Goal: Information Seeking & Learning: Understand process/instructions

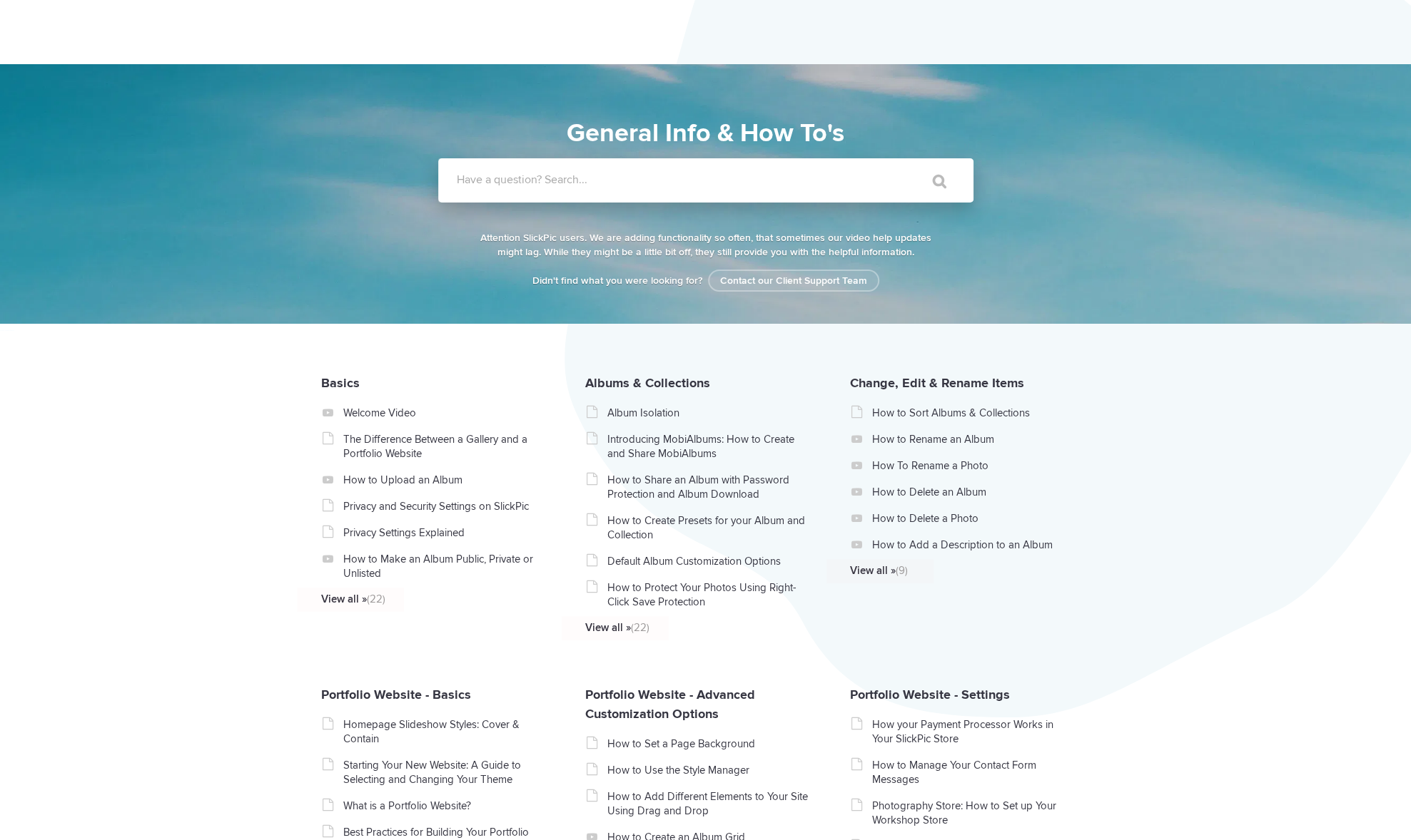
click at [594, 197] on input "Have a question? Search..." at bounding box center [677, 180] width 477 height 44
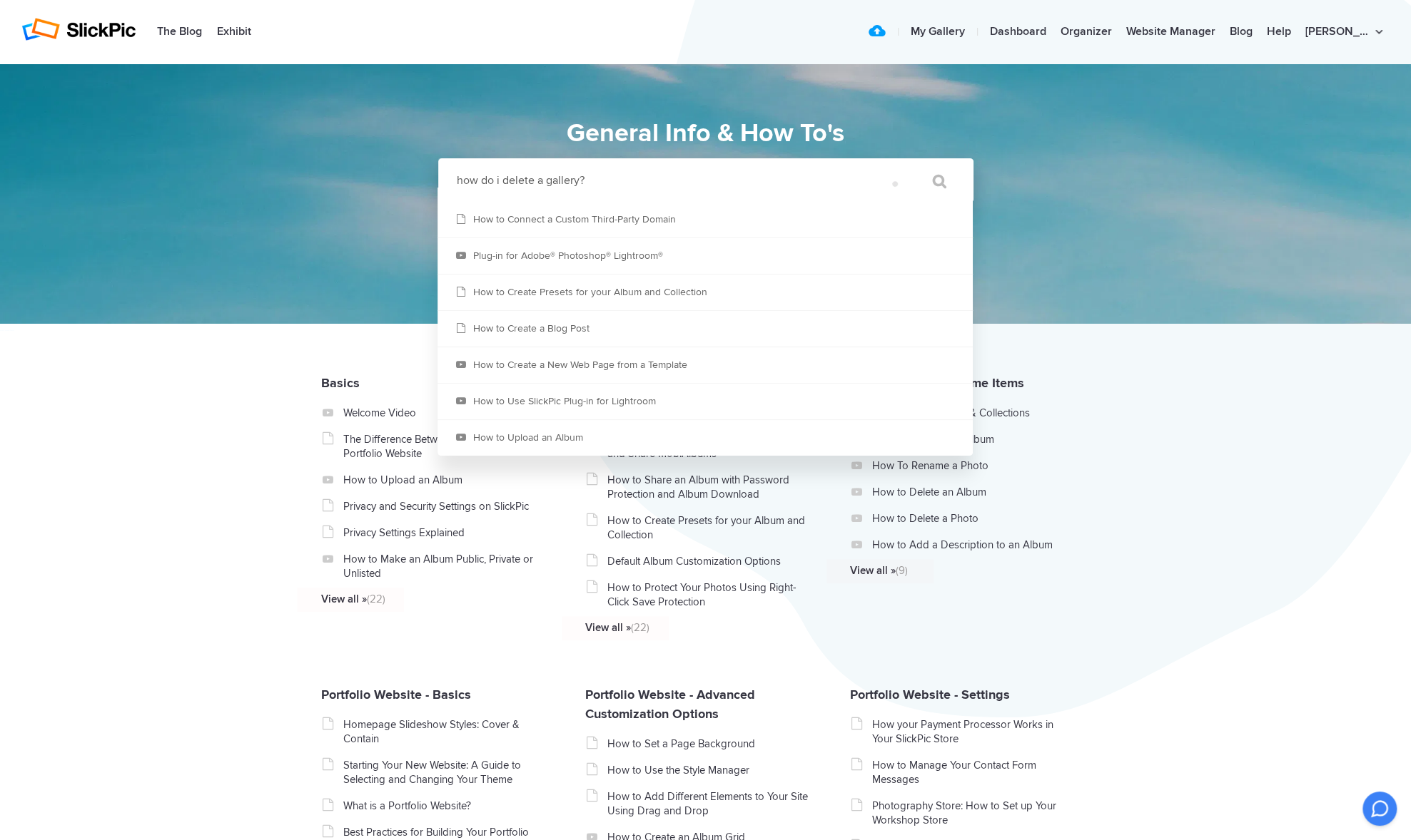
type input "how do i delete a gallery?"
click at [903, 164] on input "" at bounding box center [932, 180] width 60 height 34
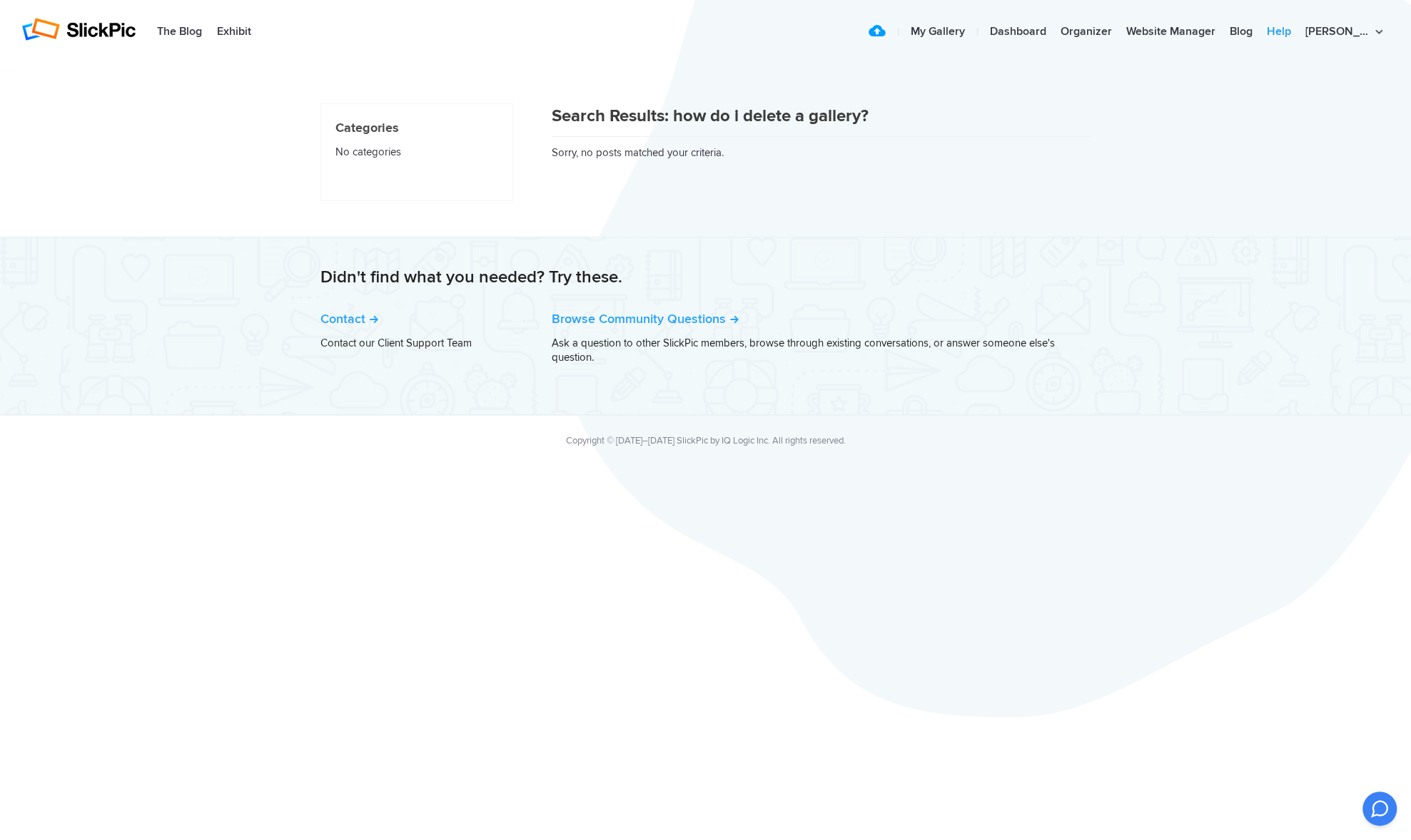
click at [1298, 28] on link "Help" at bounding box center [1279, 32] width 39 height 29
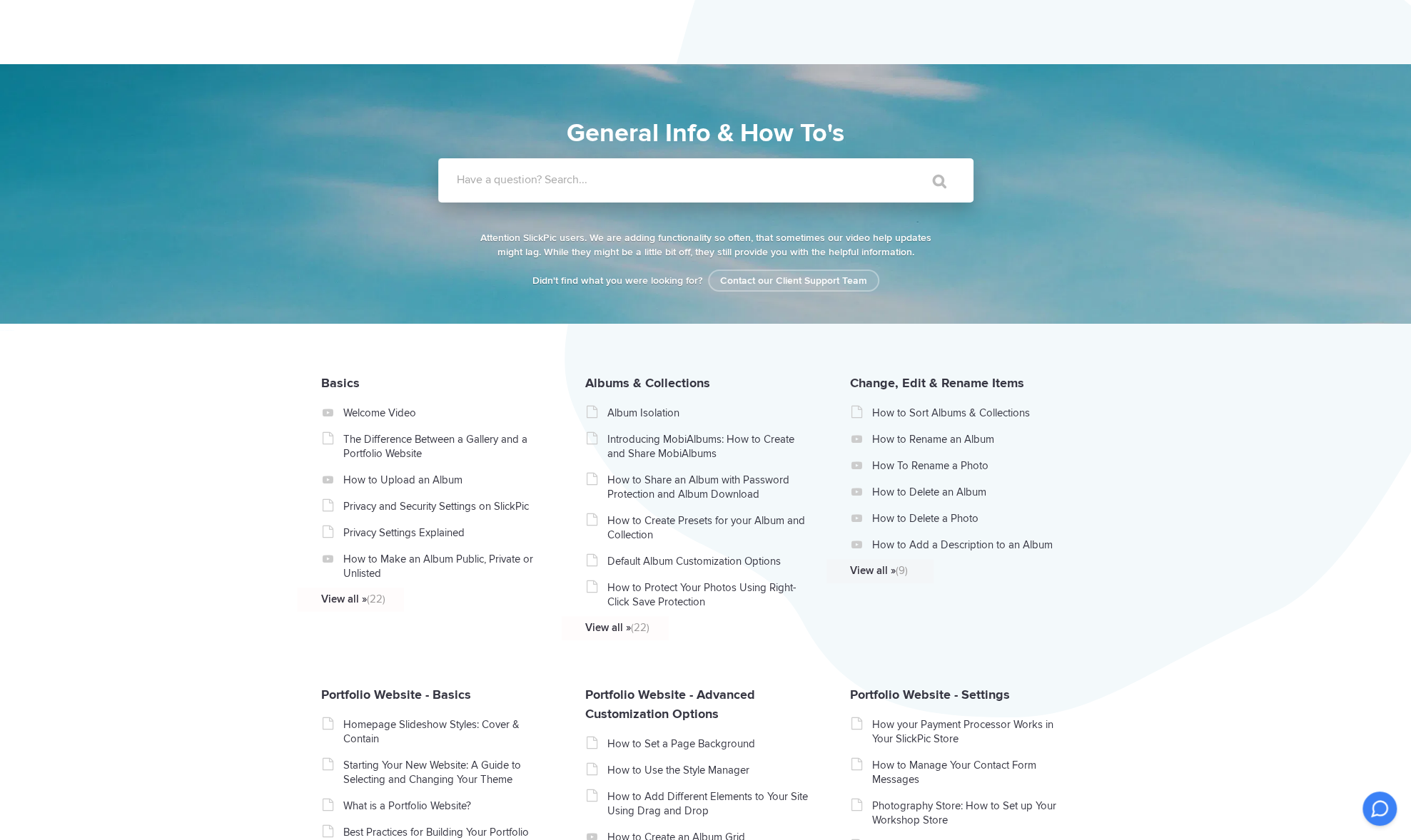
click at [486, 182] on label "Have a question? Search..." at bounding box center [724, 180] width 535 height 14
click at [486, 182] on input "Have a question? Search..." at bounding box center [677, 180] width 477 height 44
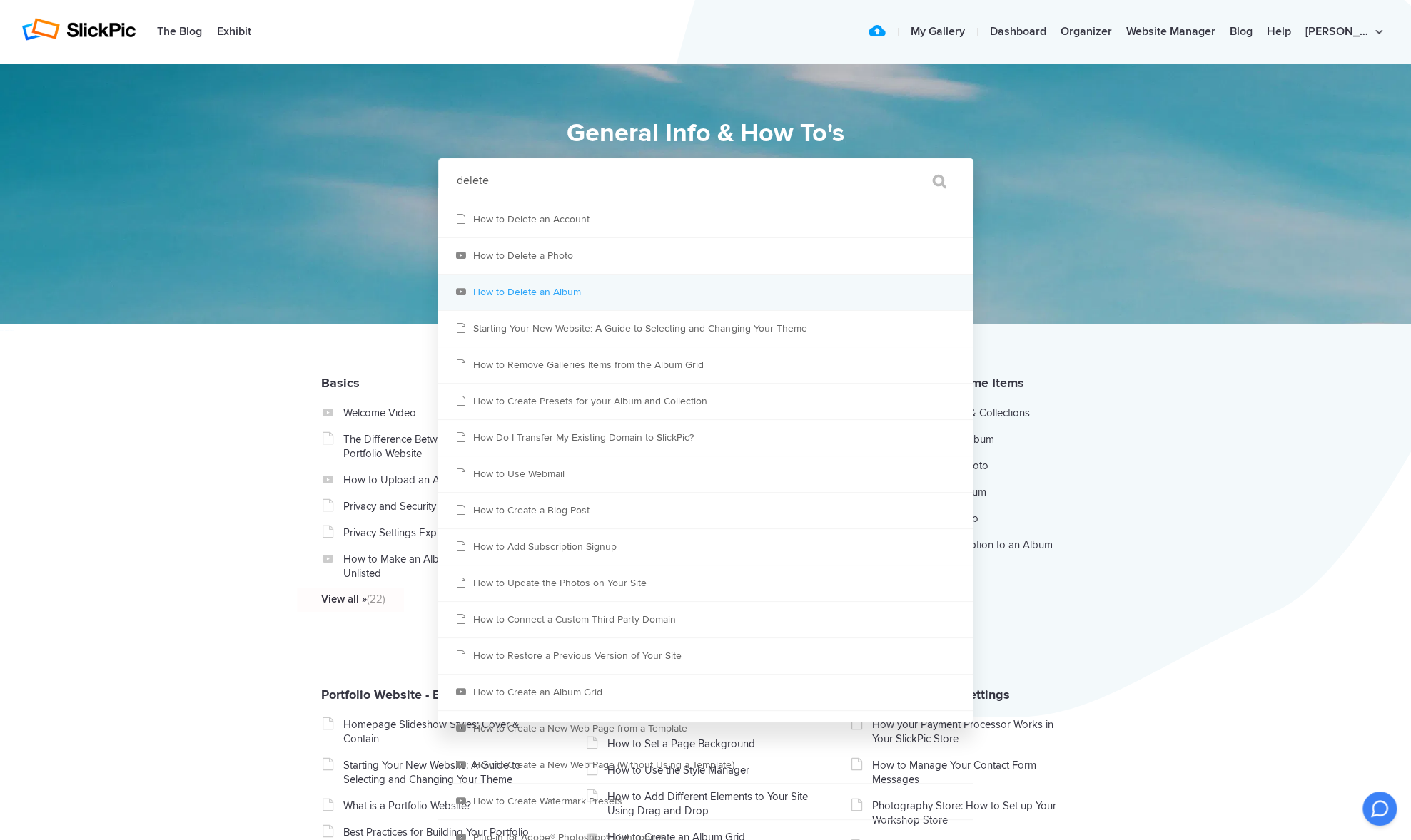
type input "delete"
click at [531, 288] on link "How to Delete an Album" at bounding box center [705, 292] width 535 height 36
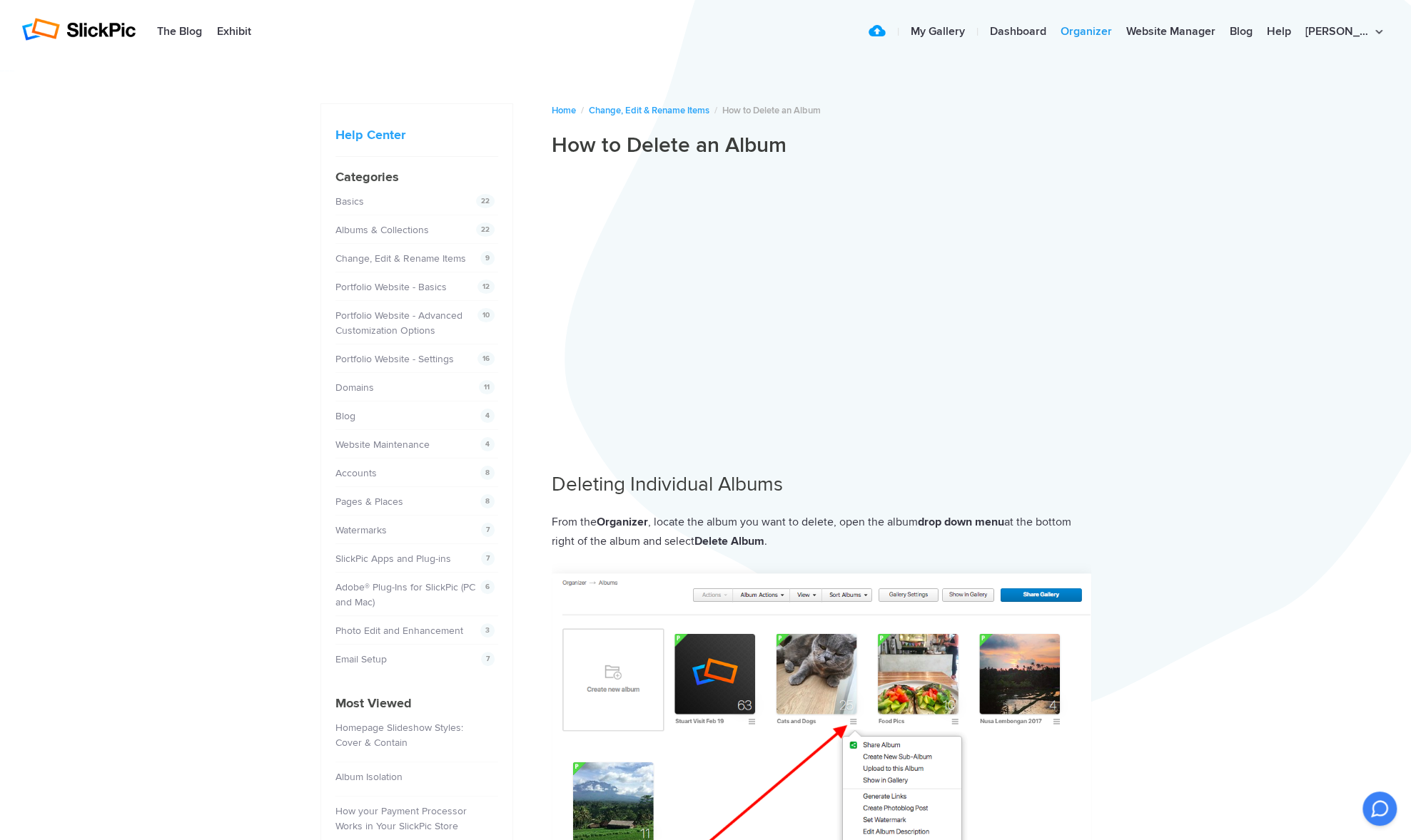
click at [1117, 32] on link "Organizer" at bounding box center [1086, 32] width 66 height 29
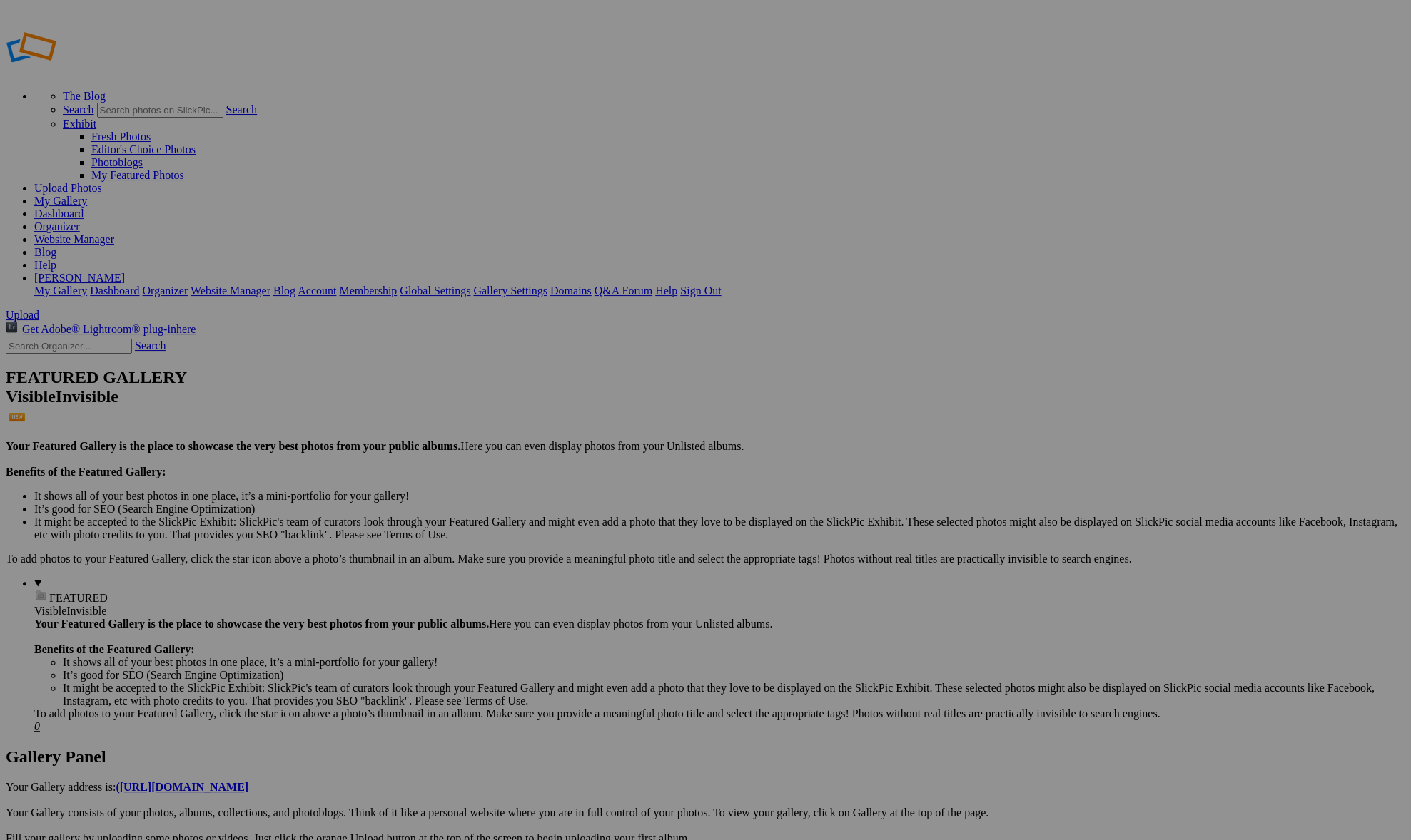
click at [575, 474] on span "Yes" at bounding box center [567, 476] width 17 height 12
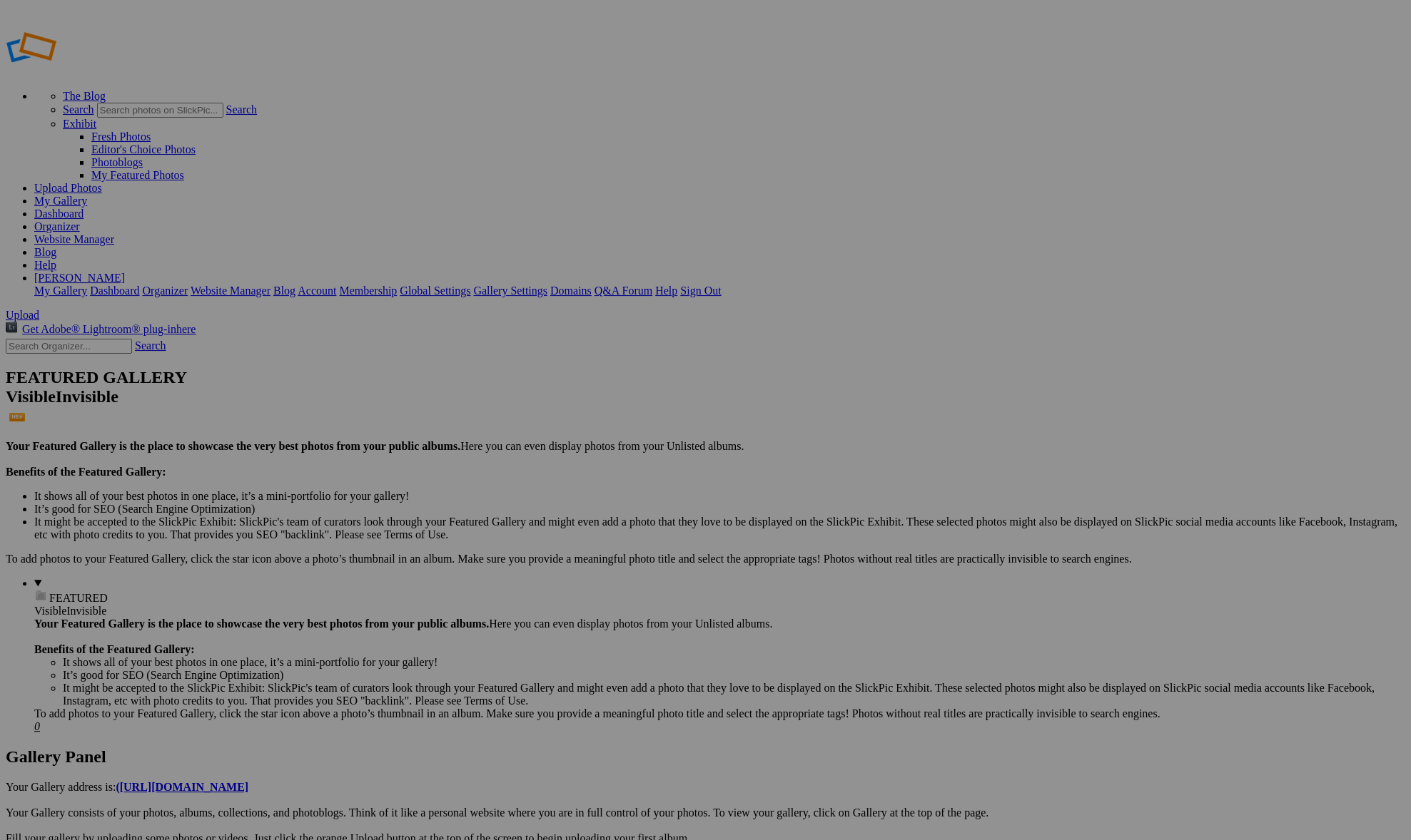
click at [56, 259] on link "Help" at bounding box center [45, 265] width 22 height 12
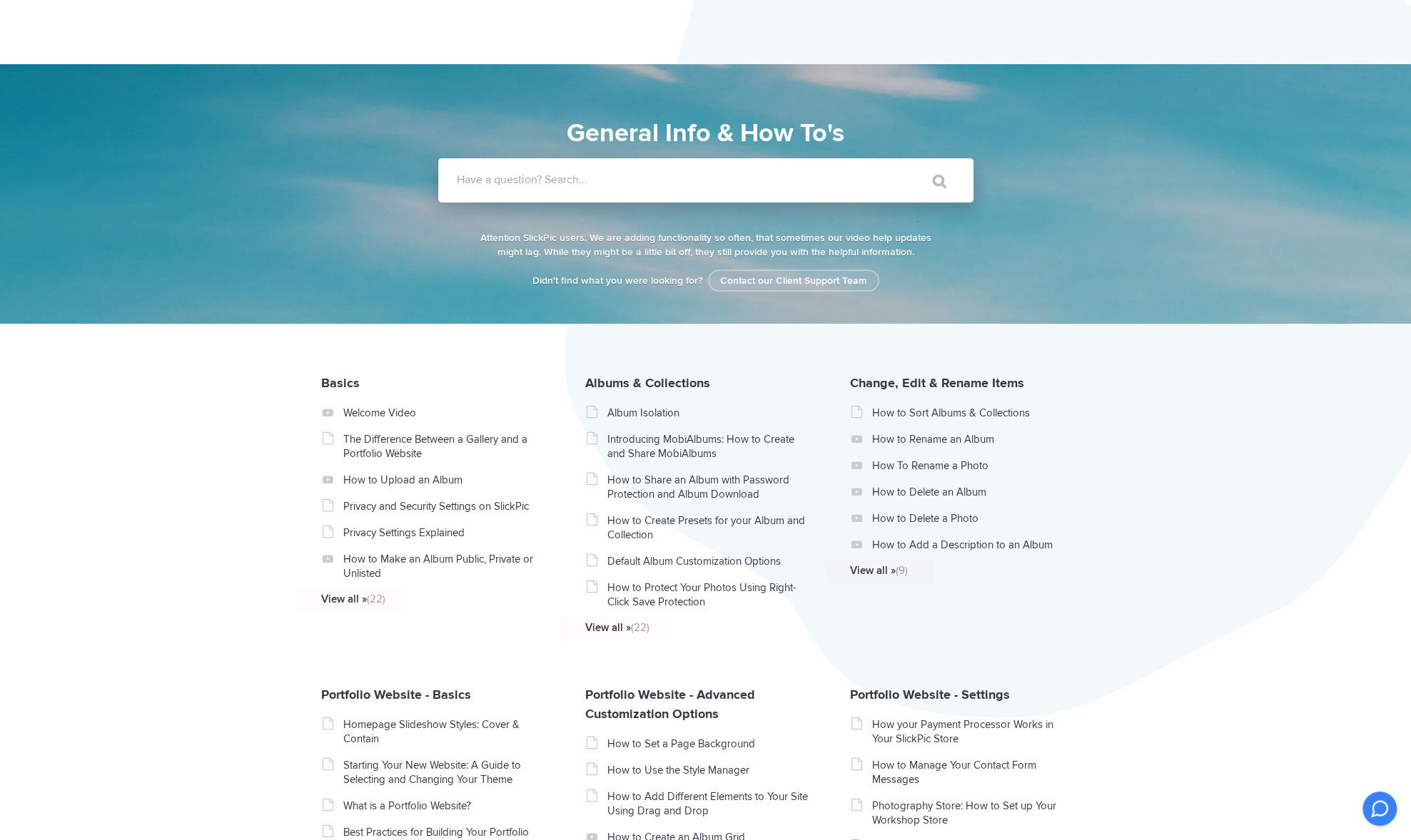
click at [549, 177] on label "Have a question? Search..." at bounding box center [724, 180] width 535 height 14
click at [549, 177] on input "Have a question? Search..." at bounding box center [677, 180] width 477 height 44
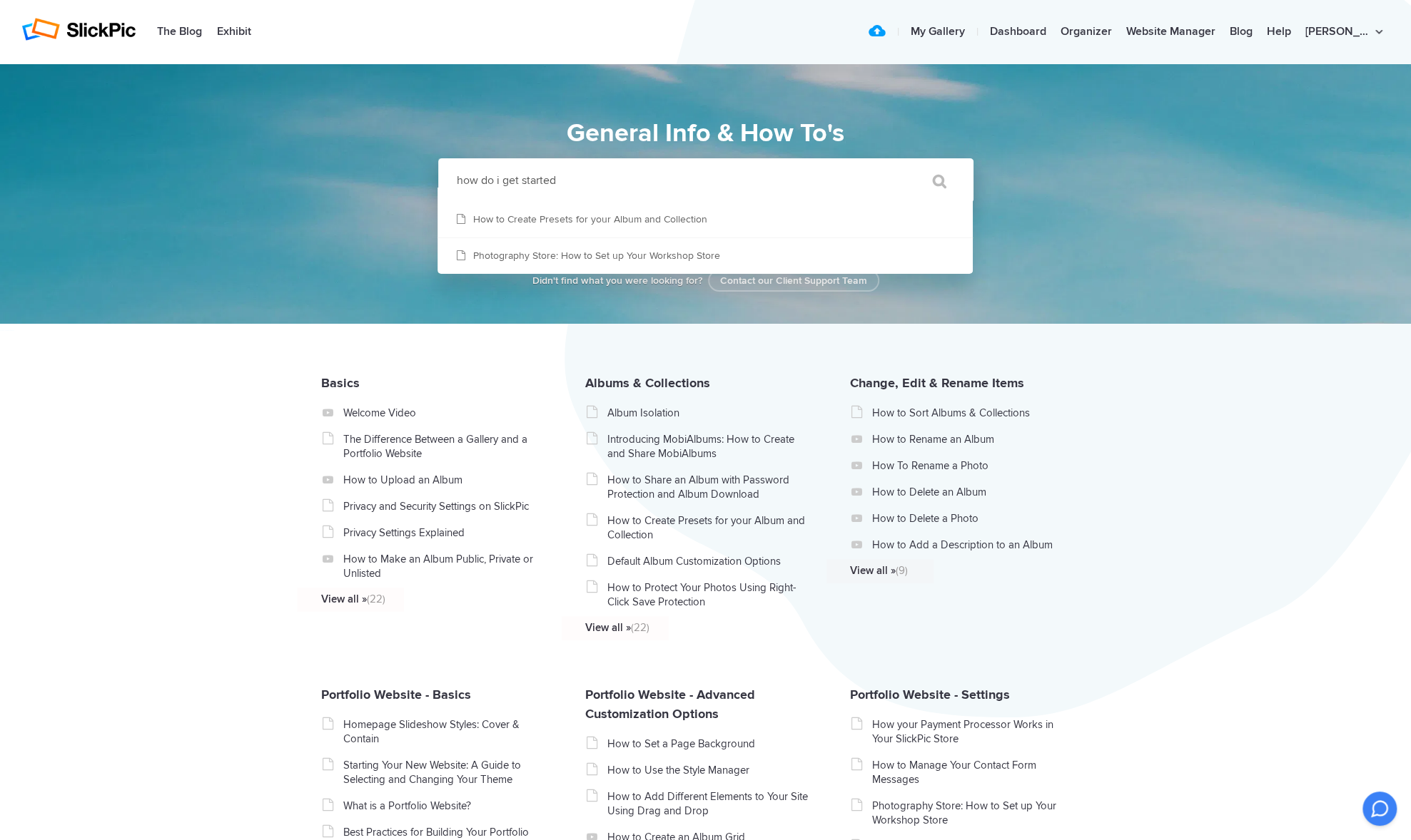
type input "how do i get started"
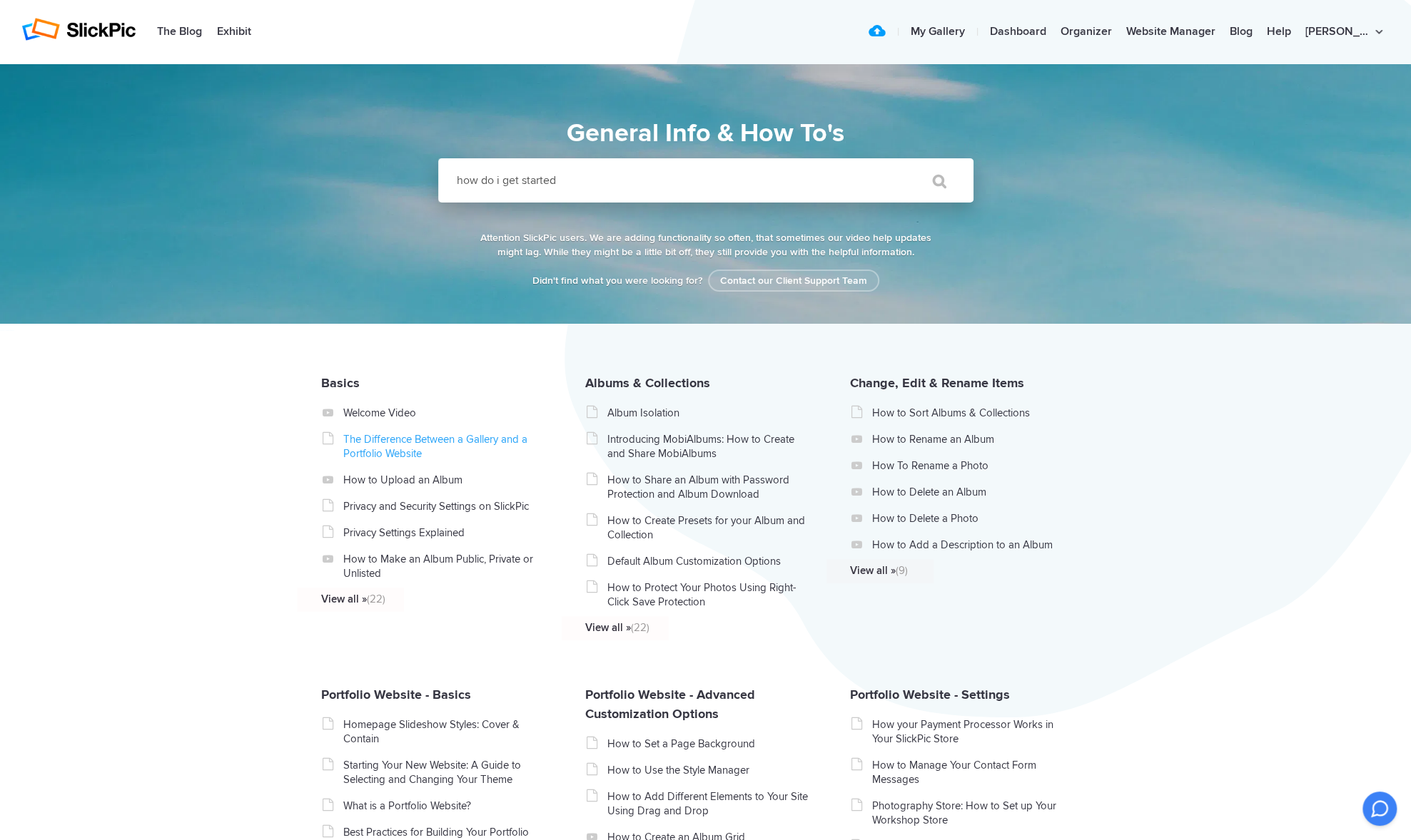
click at [406, 442] on link "The Difference Between a Gallery and a Portfolio Website" at bounding box center [443, 446] width 202 height 29
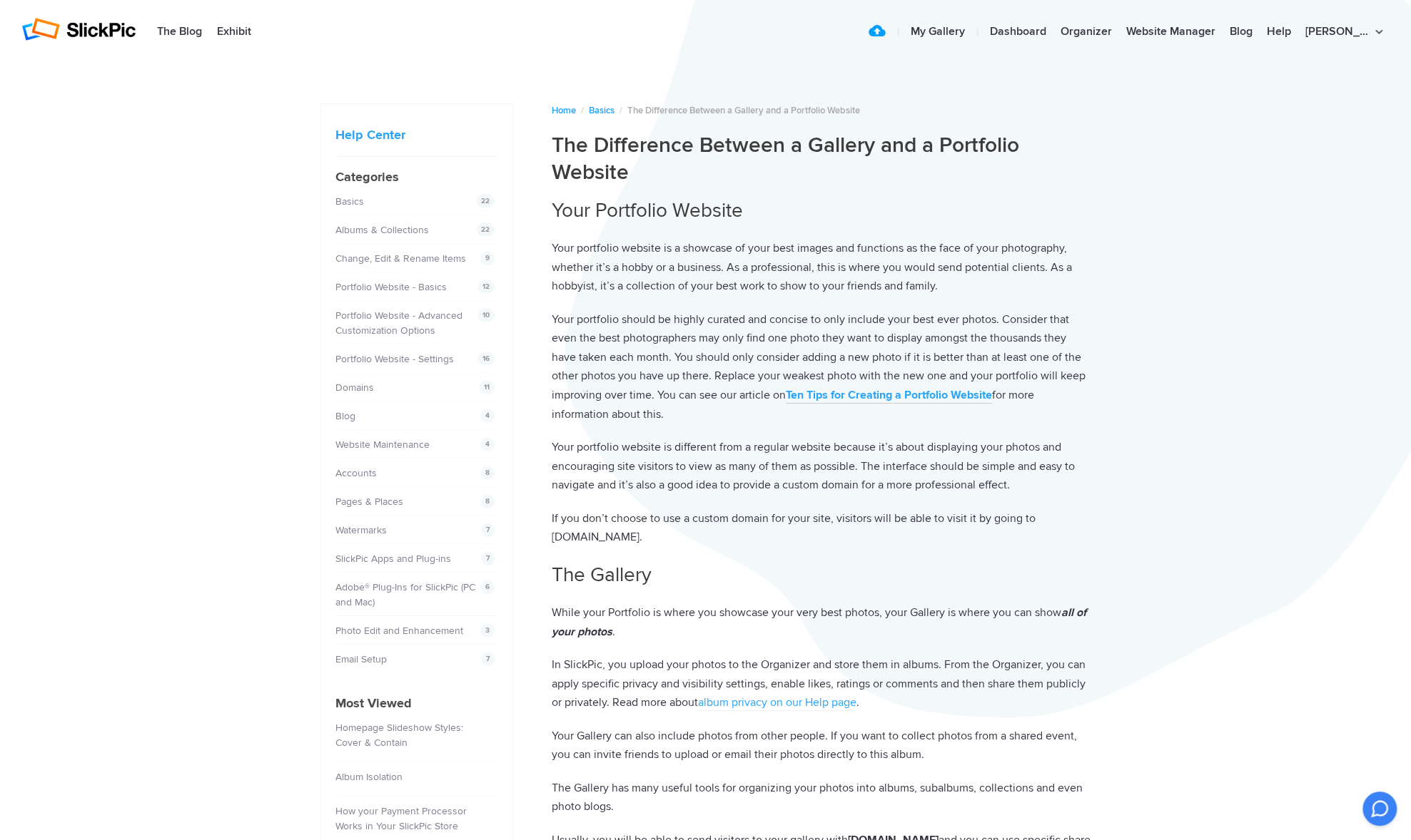
click at [904, 391] on strong "Ten Tips for Creating a Portfolio Website" at bounding box center [889, 395] width 206 height 14
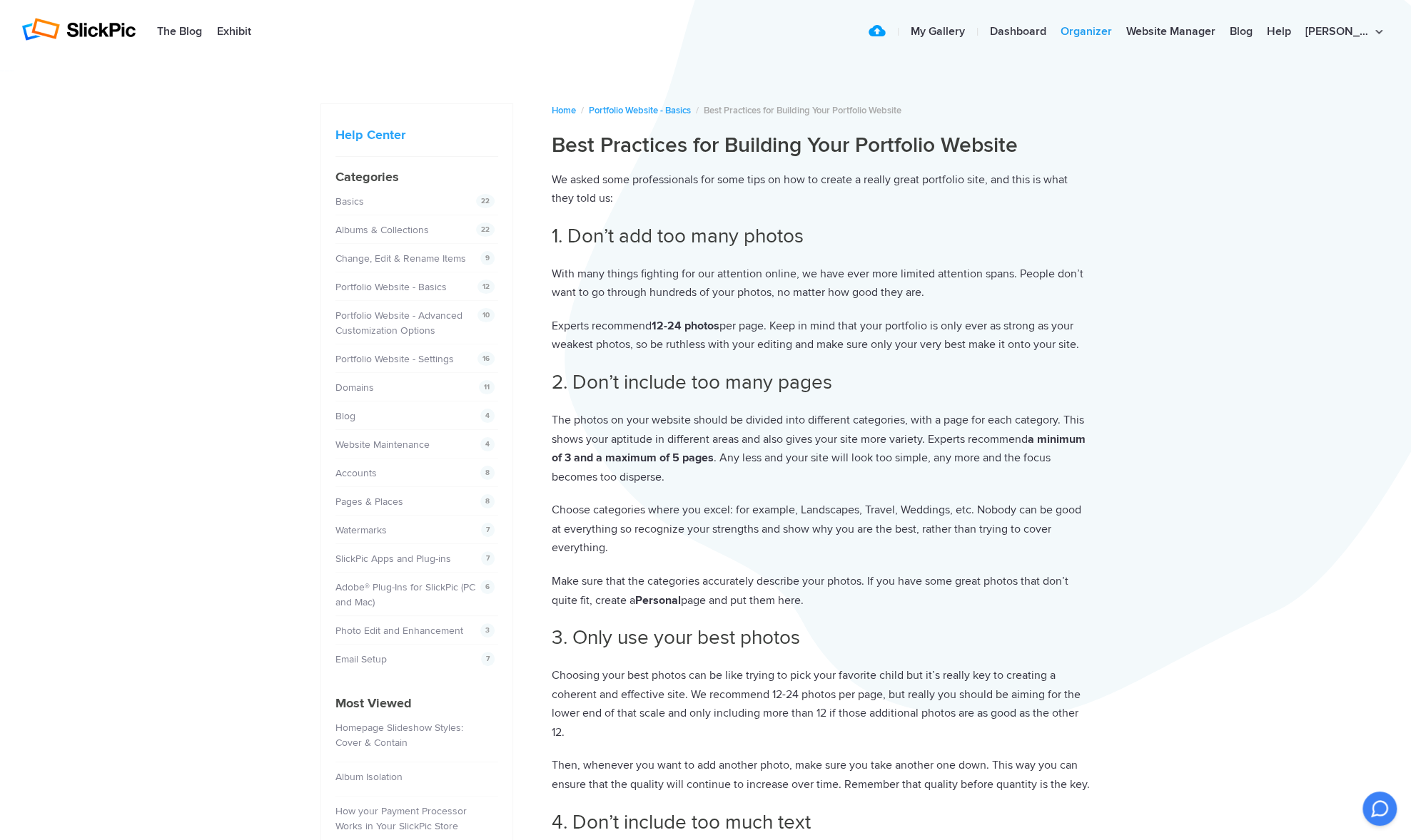
click at [1119, 30] on link "Organizer" at bounding box center [1086, 32] width 66 height 29
click at [377, 285] on link "Portfolio Website - Basics" at bounding box center [393, 287] width 111 height 12
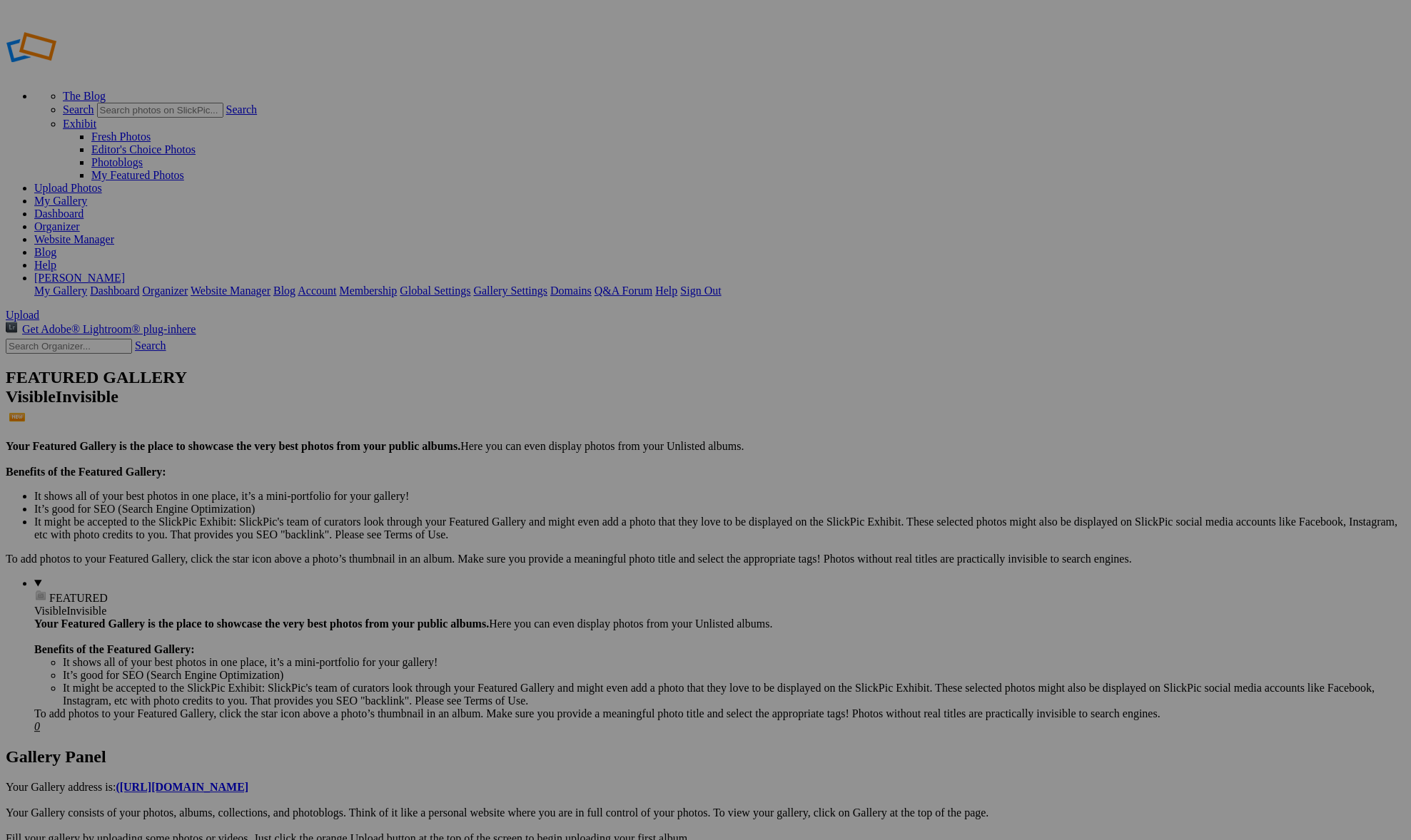
click at [589, 498] on span "Close" at bounding box center [575, 501] width 25 height 12
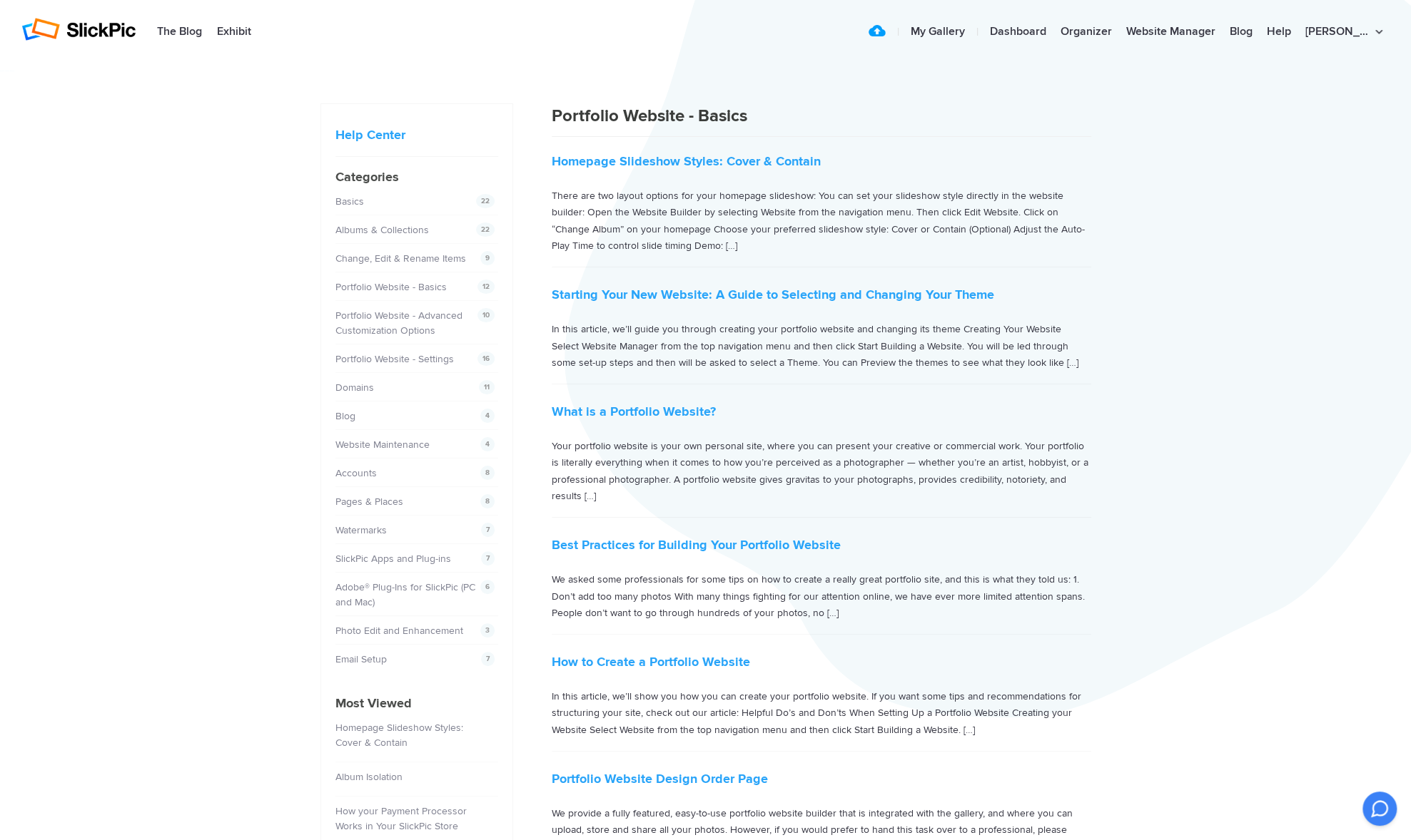
scroll to position [4, 0]
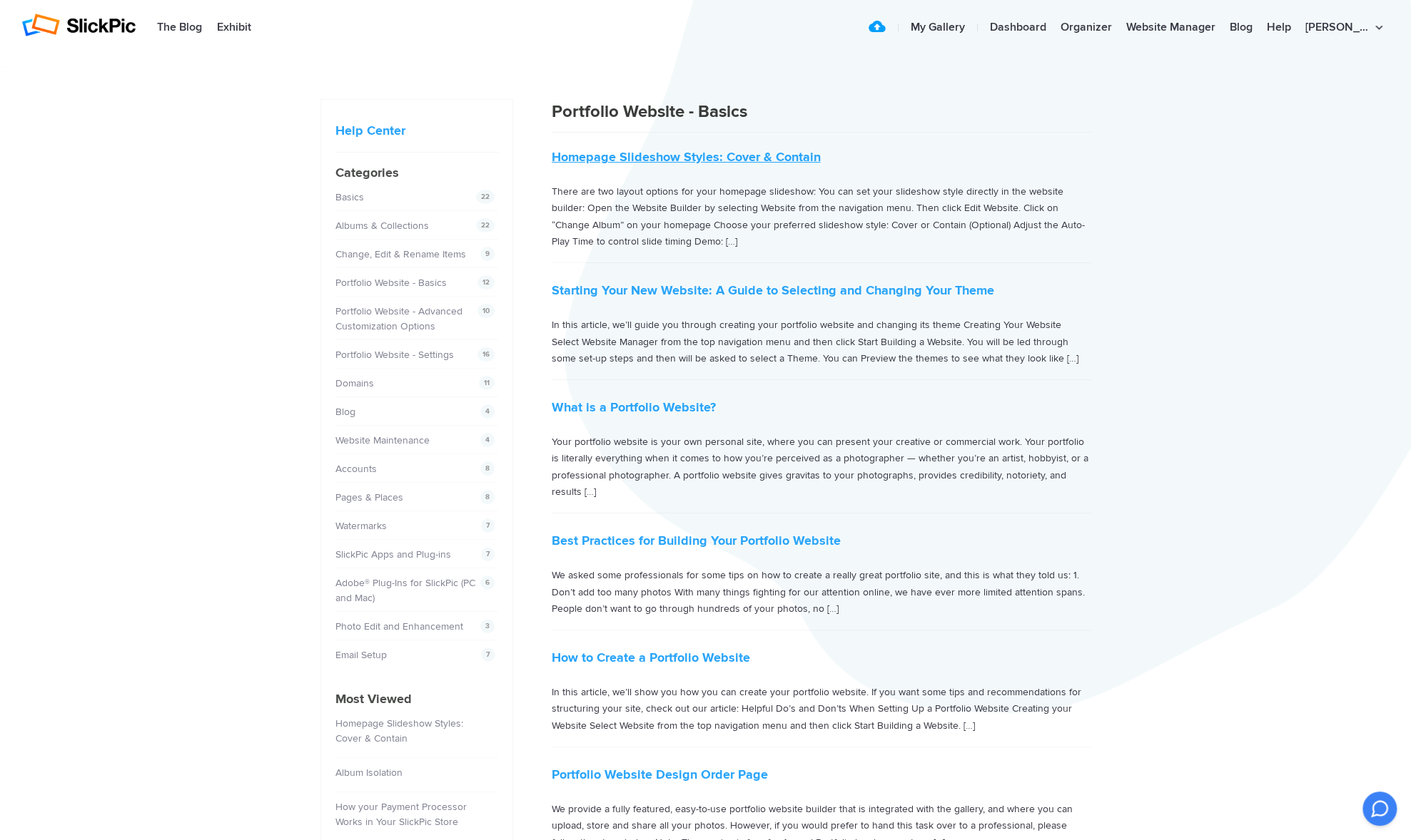
click at [691, 155] on link "Homepage Slideshow Styles: Cover & Contain" at bounding box center [685, 157] width 269 height 16
click at [823, 288] on link "Starting Your New Website: A Guide to Selecting and Changing Your Theme" at bounding box center [772, 290] width 443 height 16
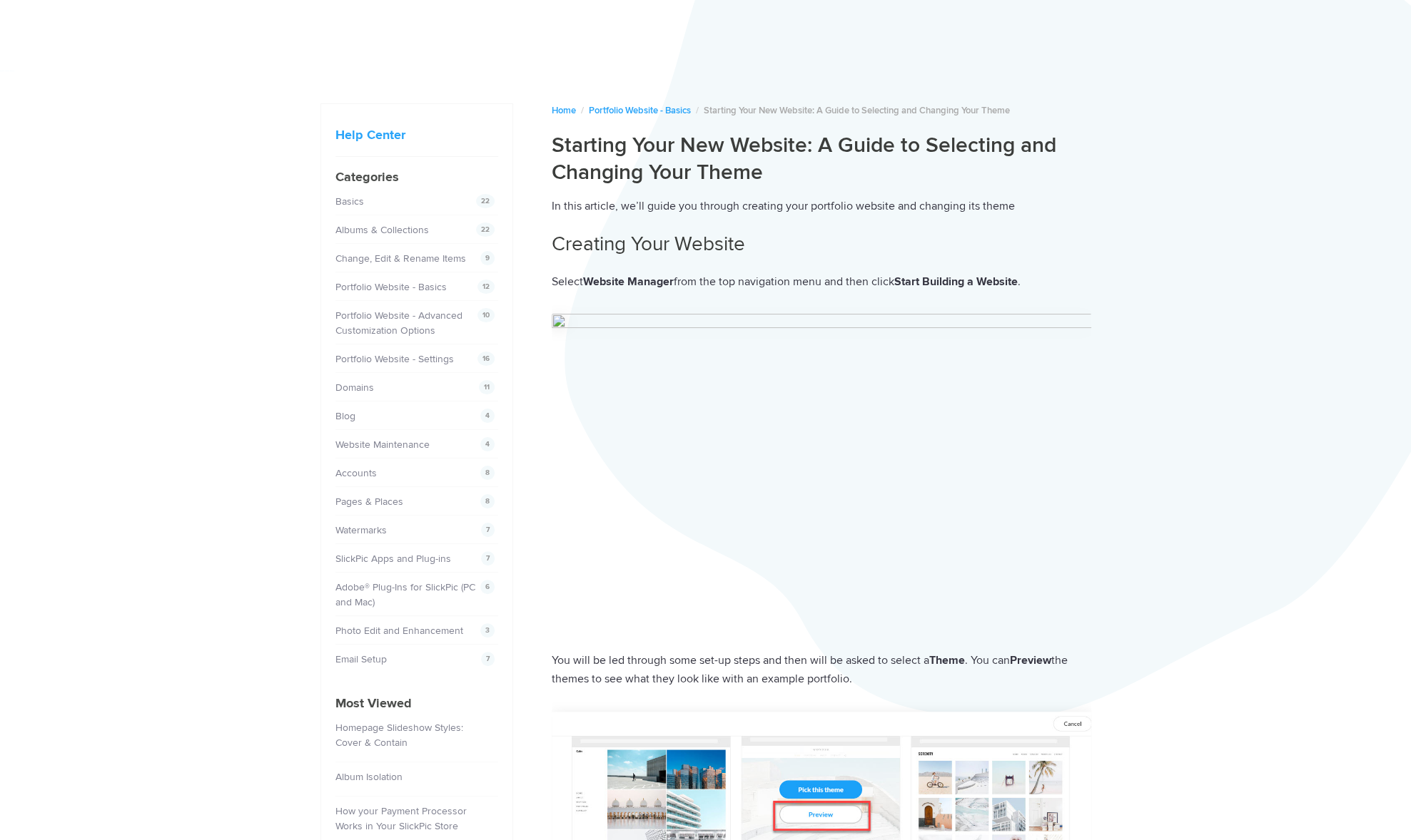
click at [865, 323] on img at bounding box center [821, 470] width 540 height 314
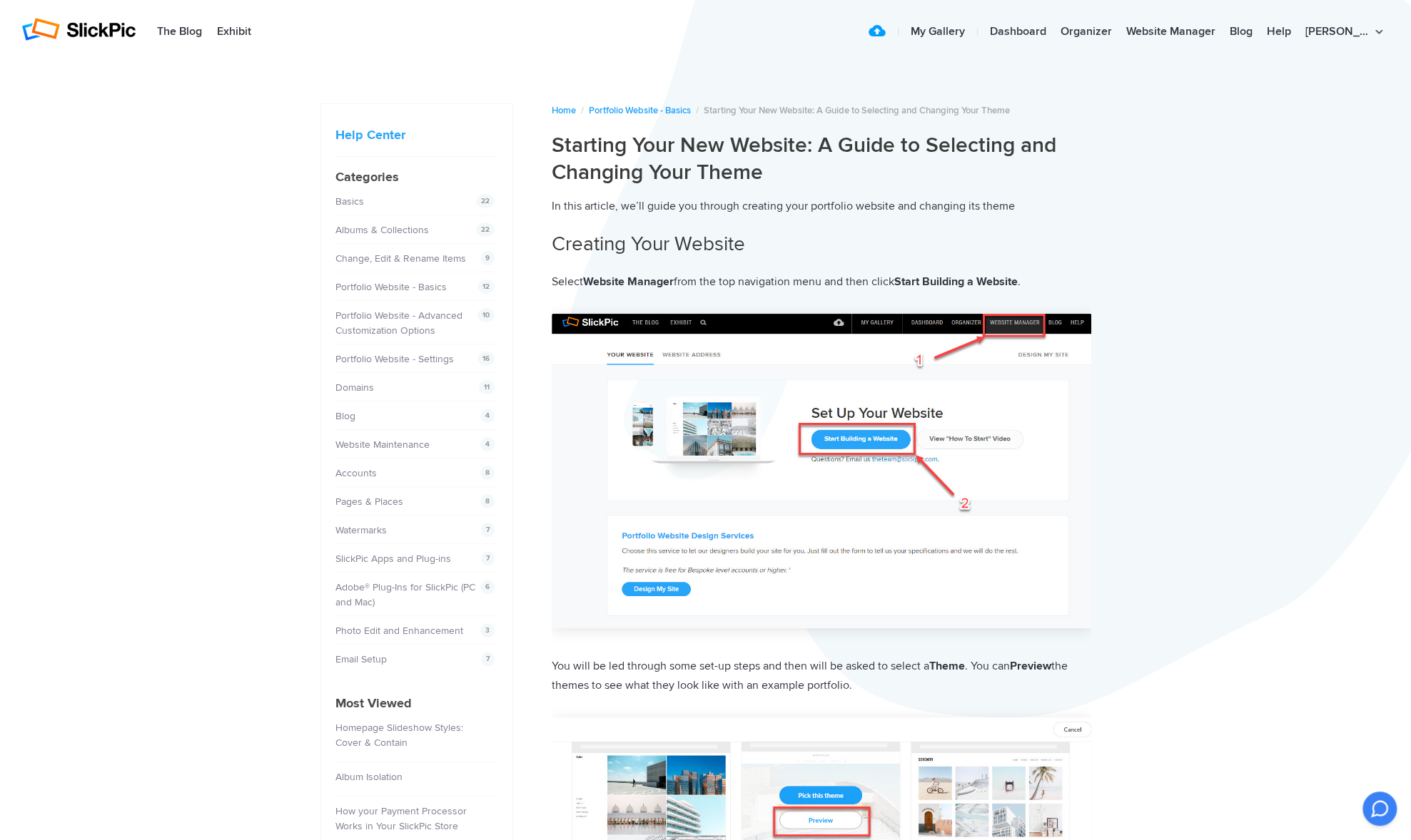
click at [92, 32] on img at bounding box center [78, 29] width 114 height 23
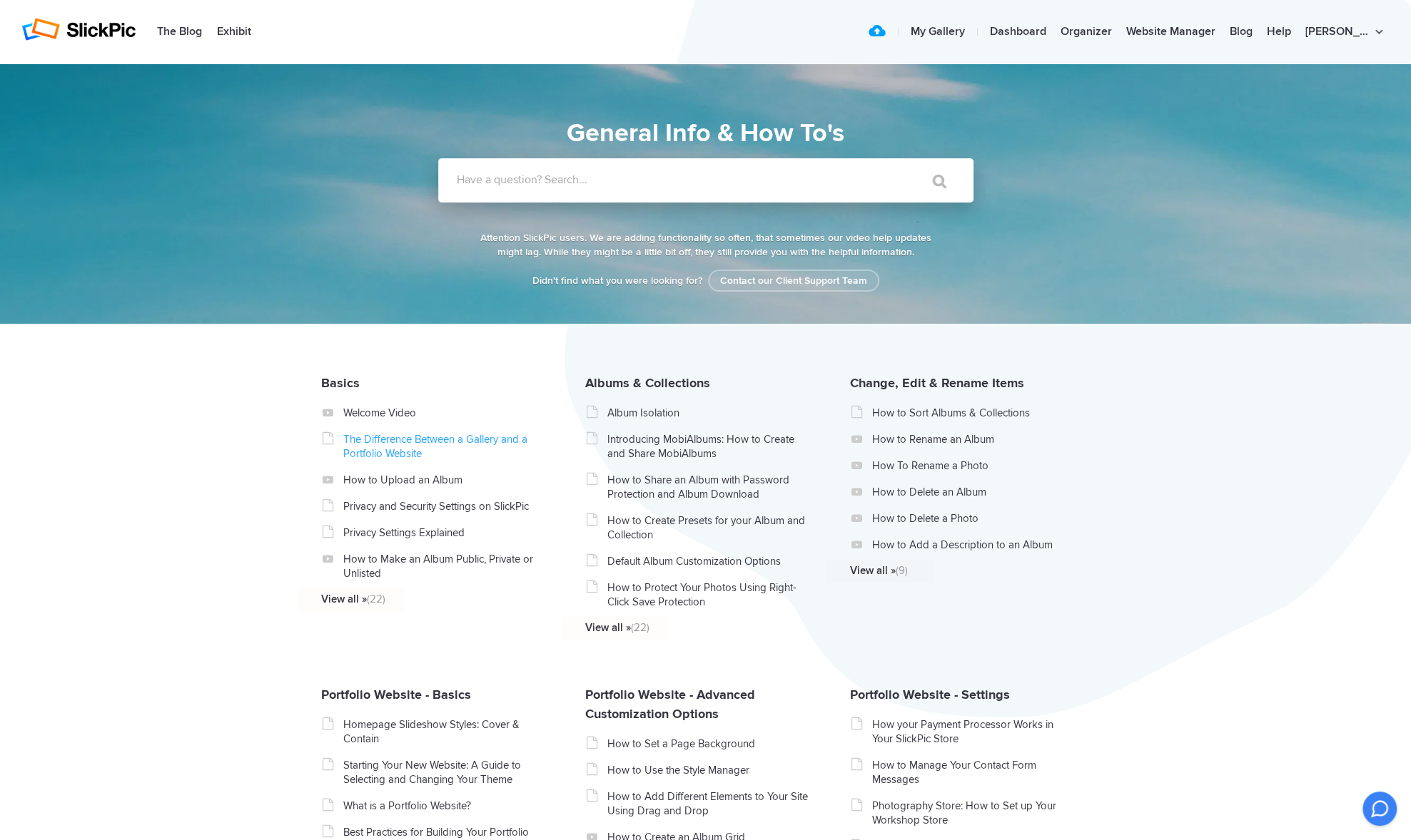
click at [421, 443] on link "The Difference Between a Gallery and a Portfolio Website" at bounding box center [443, 446] width 202 height 29
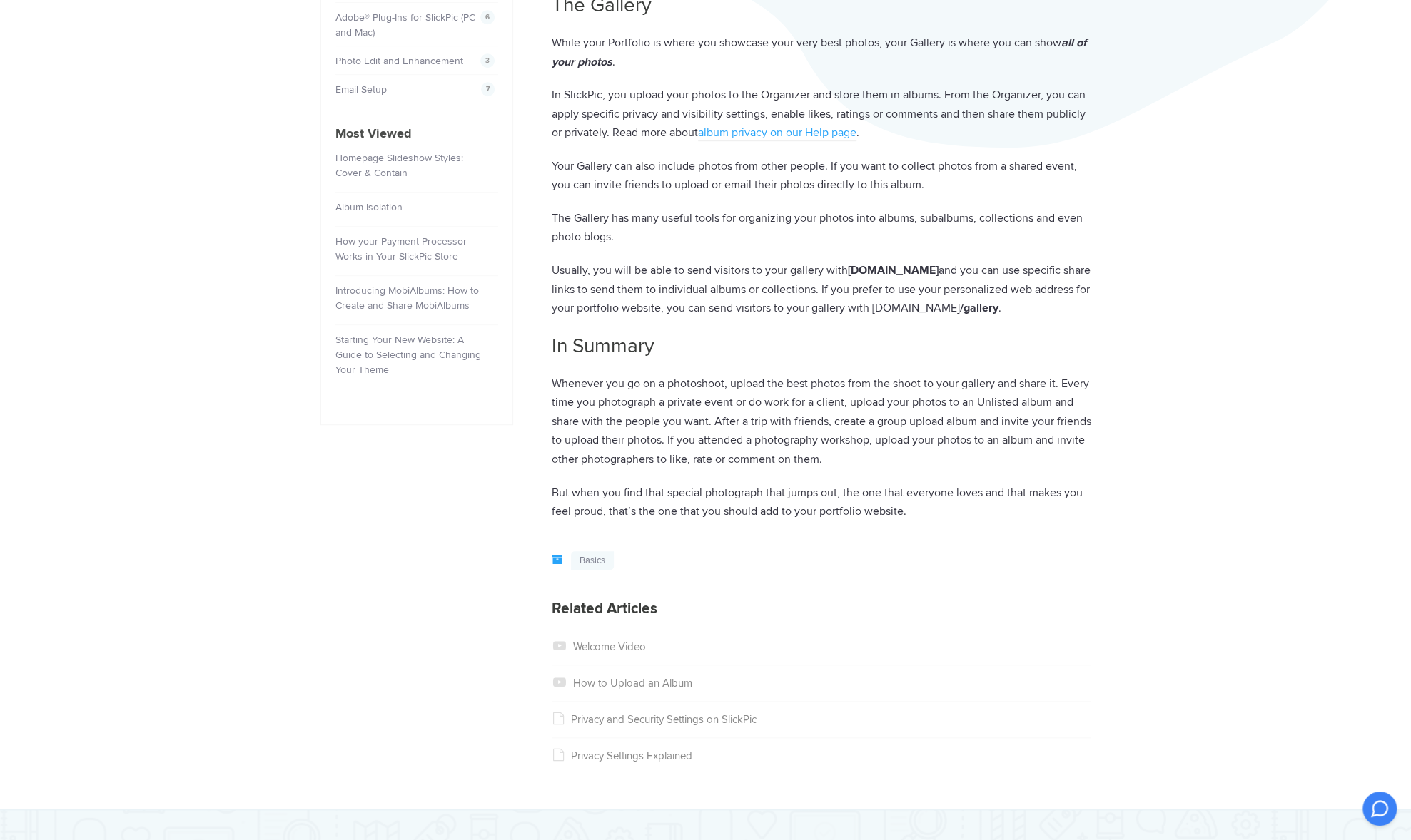
scroll to position [568, 0]
click at [1254, 748] on div "Help Center [PERSON_NAME] Photographie Home / Basics / The Difference Between a…" at bounding box center [706, 268] width 1411 height 1544
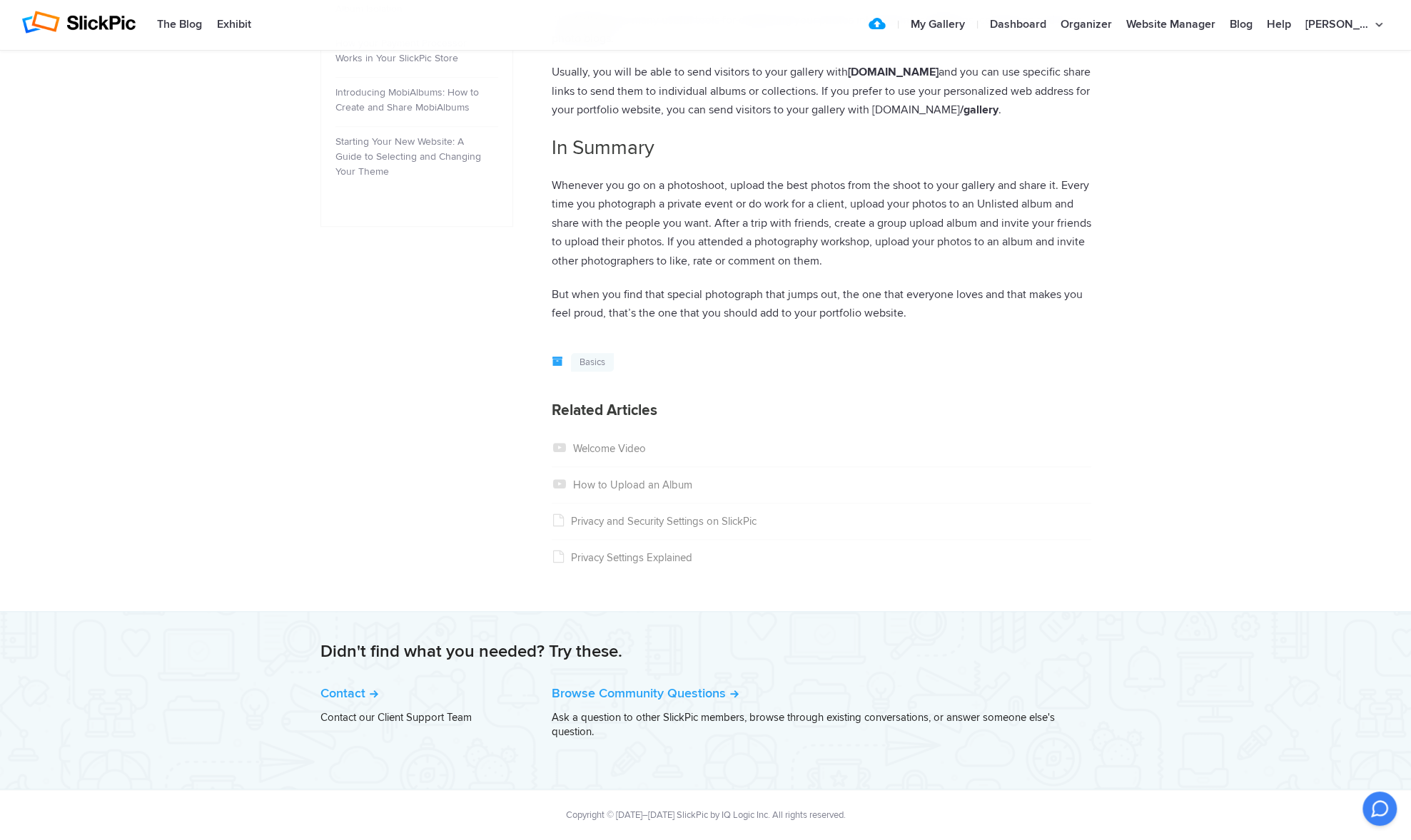
scroll to position [787, 0]
click at [668, 482] on link "How to Upload an Album" at bounding box center [621, 484] width 140 height 13
